Goal: Navigation & Orientation: Find specific page/section

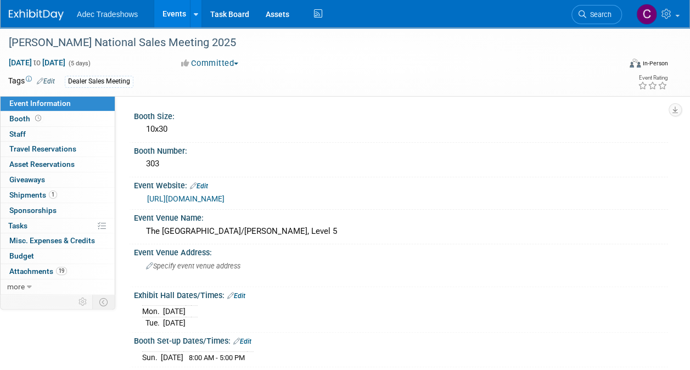
click at [163, 7] on link "Events" at bounding box center [174, 13] width 40 height 27
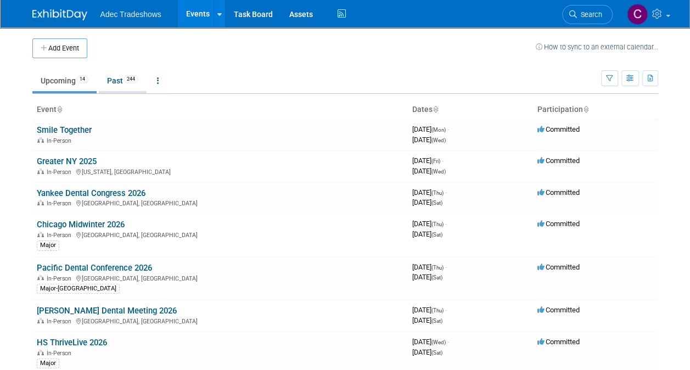
click at [120, 80] on link "Past 244" at bounding box center [123, 80] width 48 height 21
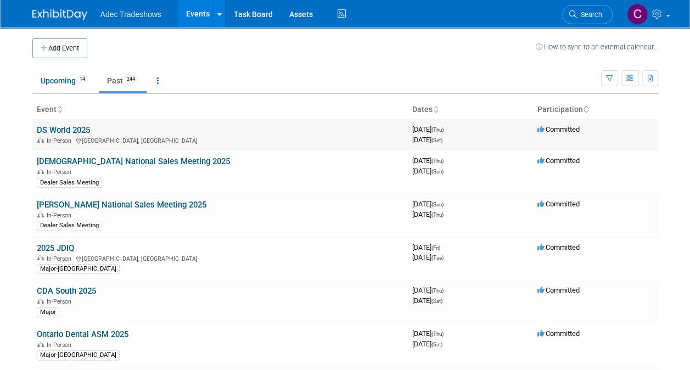
click at [51, 128] on link "DS World 2025" at bounding box center [63, 130] width 53 height 10
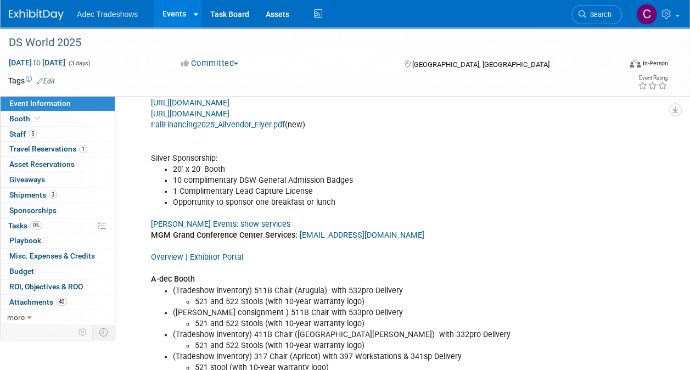
scroll to position [659, 0]
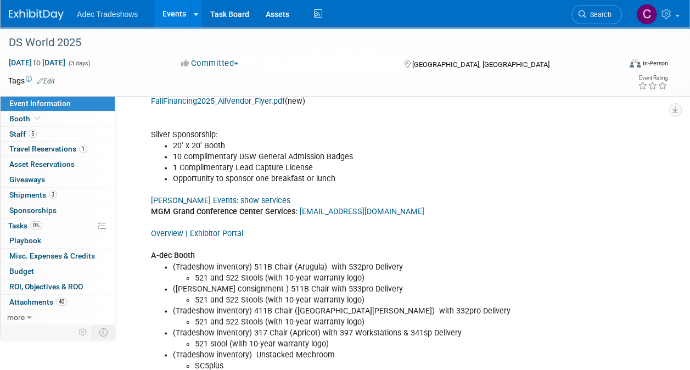
click at [232, 196] on link "Czarnowski Events: show services" at bounding box center [220, 200] width 139 height 9
